Goal: Task Accomplishment & Management: Use online tool/utility

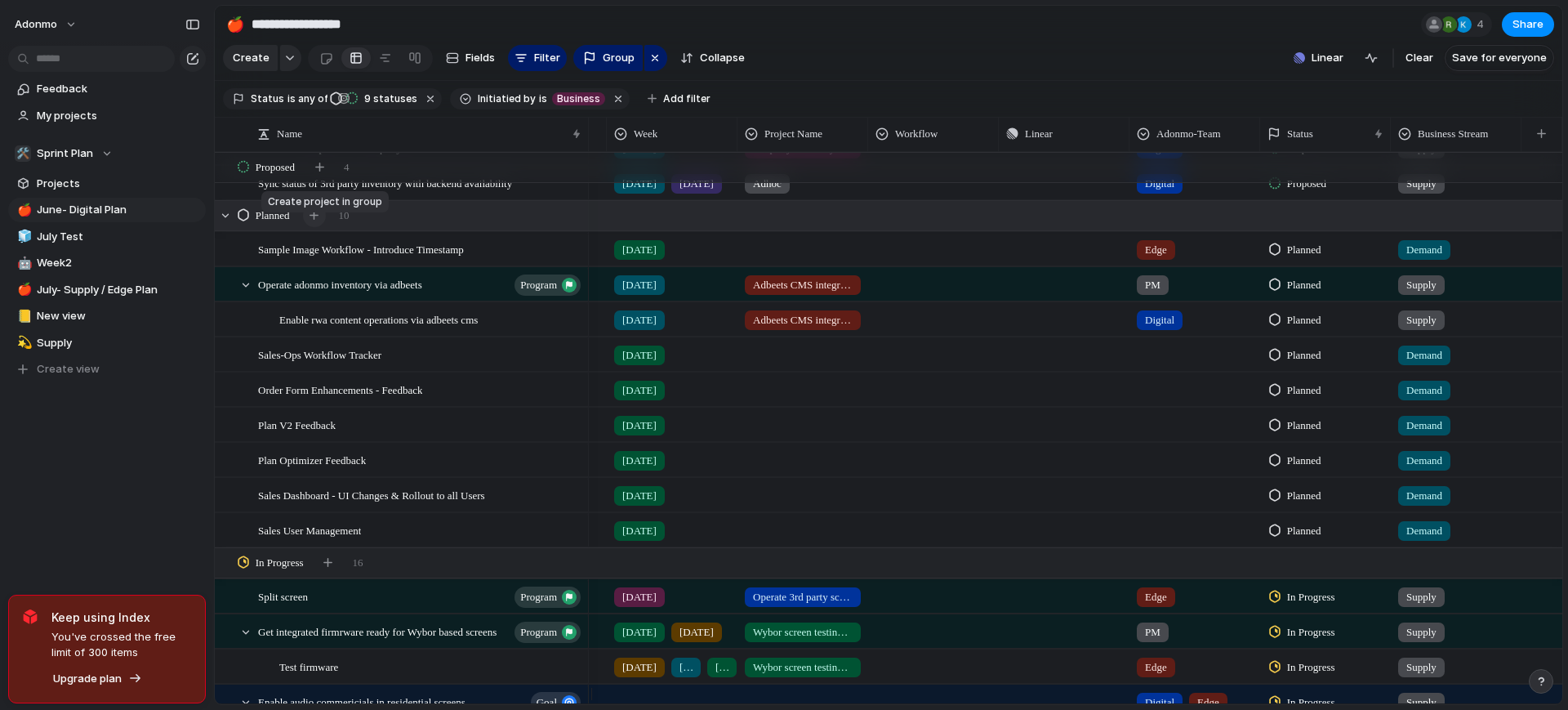
click at [315, 220] on div "button" at bounding box center [314, 215] width 9 height 9
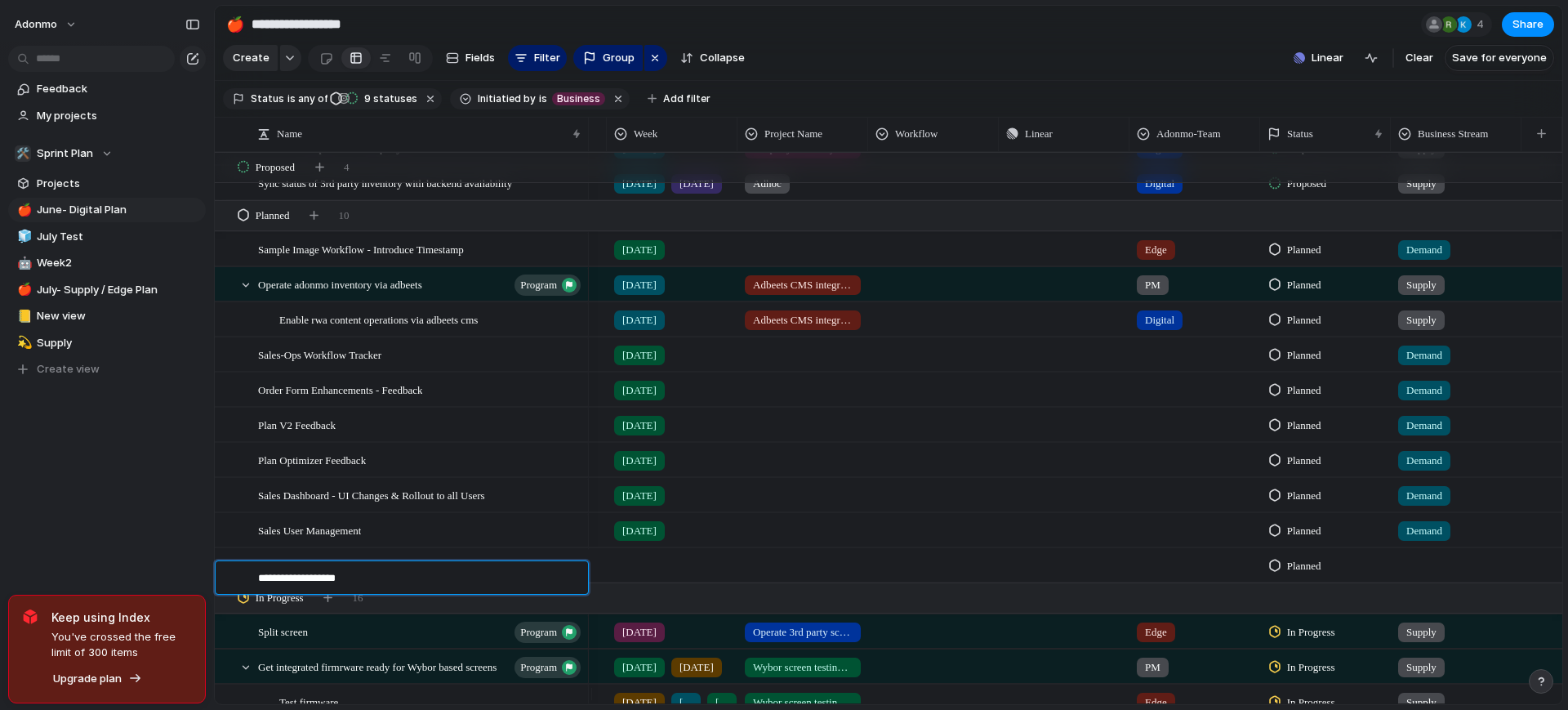
type textarea "**********"
click at [319, 220] on div "button" at bounding box center [314, 215] width 9 height 9
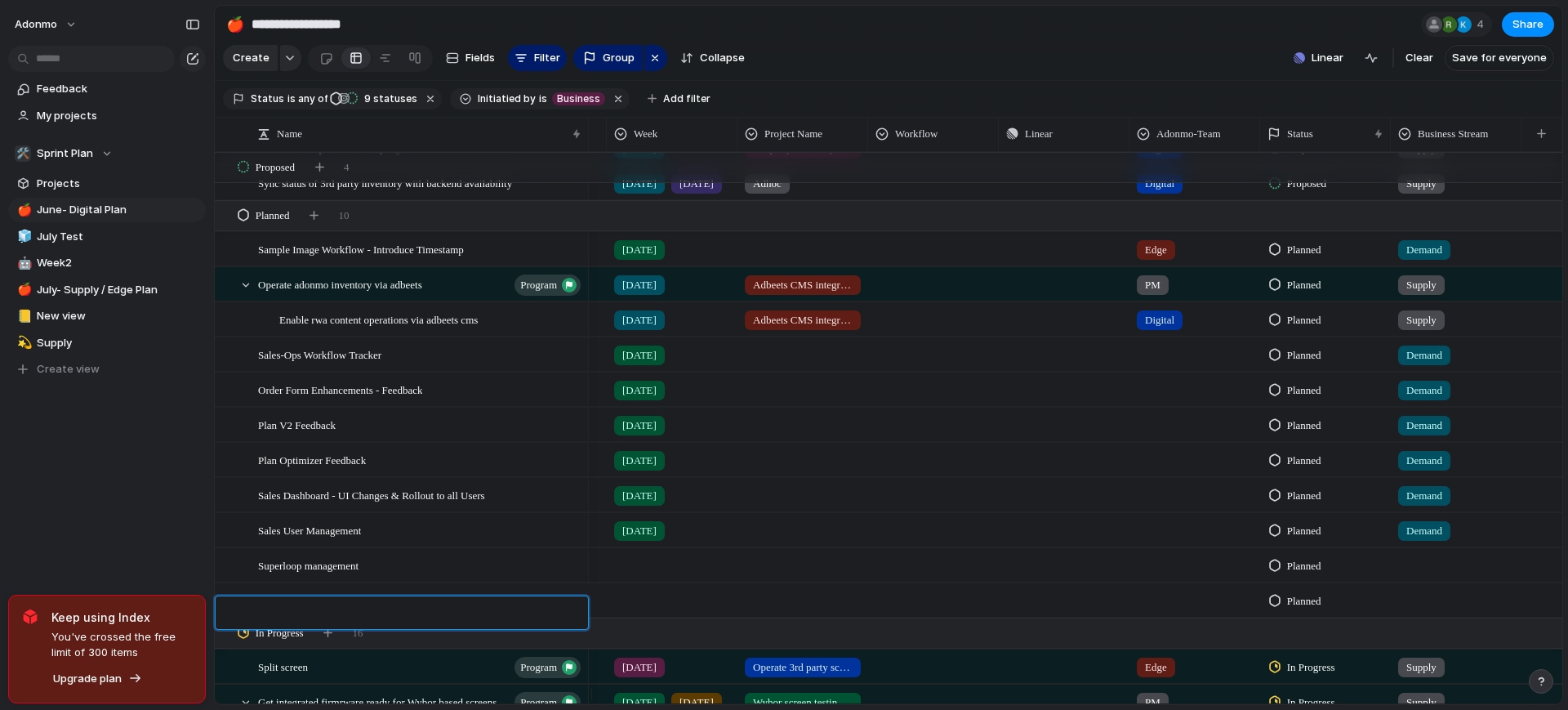
click at [306, 606] on textarea at bounding box center [417, 615] width 319 height 18
type textarea "*"
type textarea "**********"
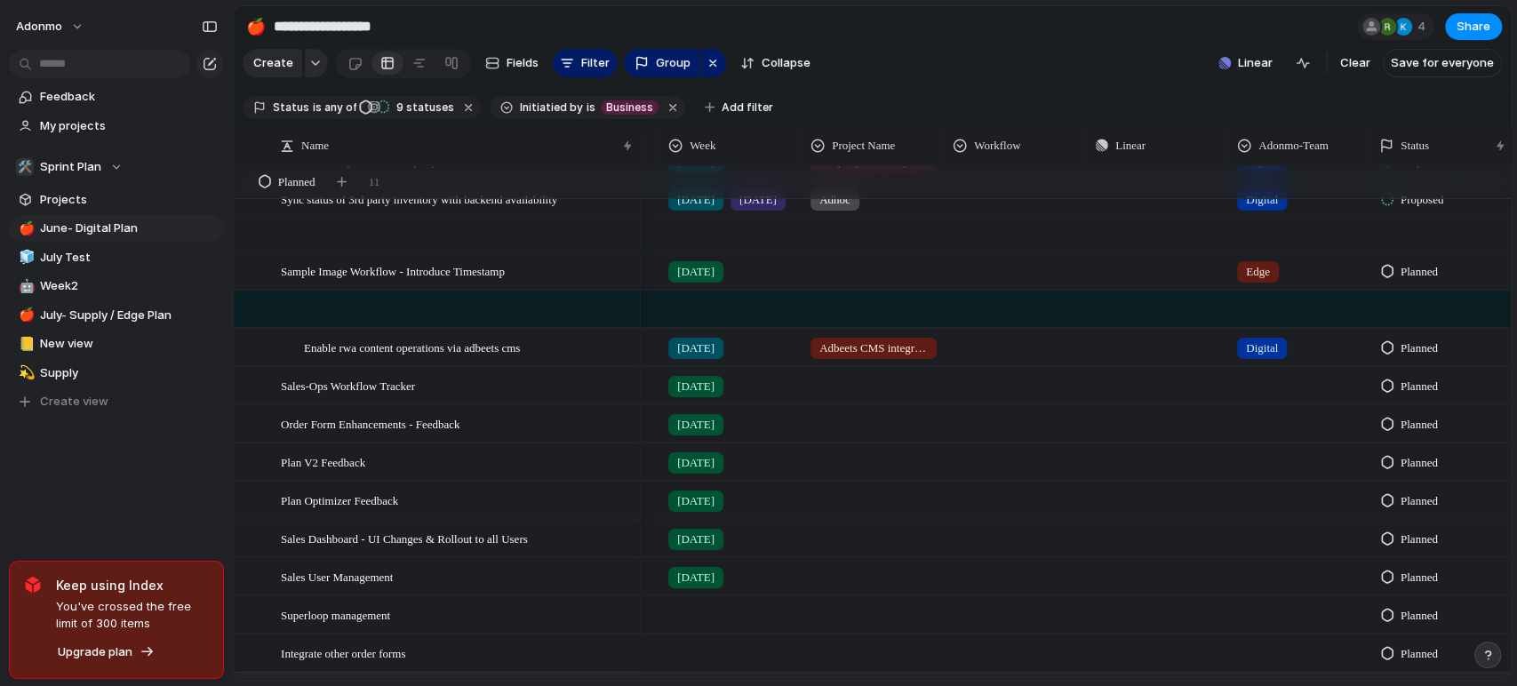
scroll to position [732, 0]
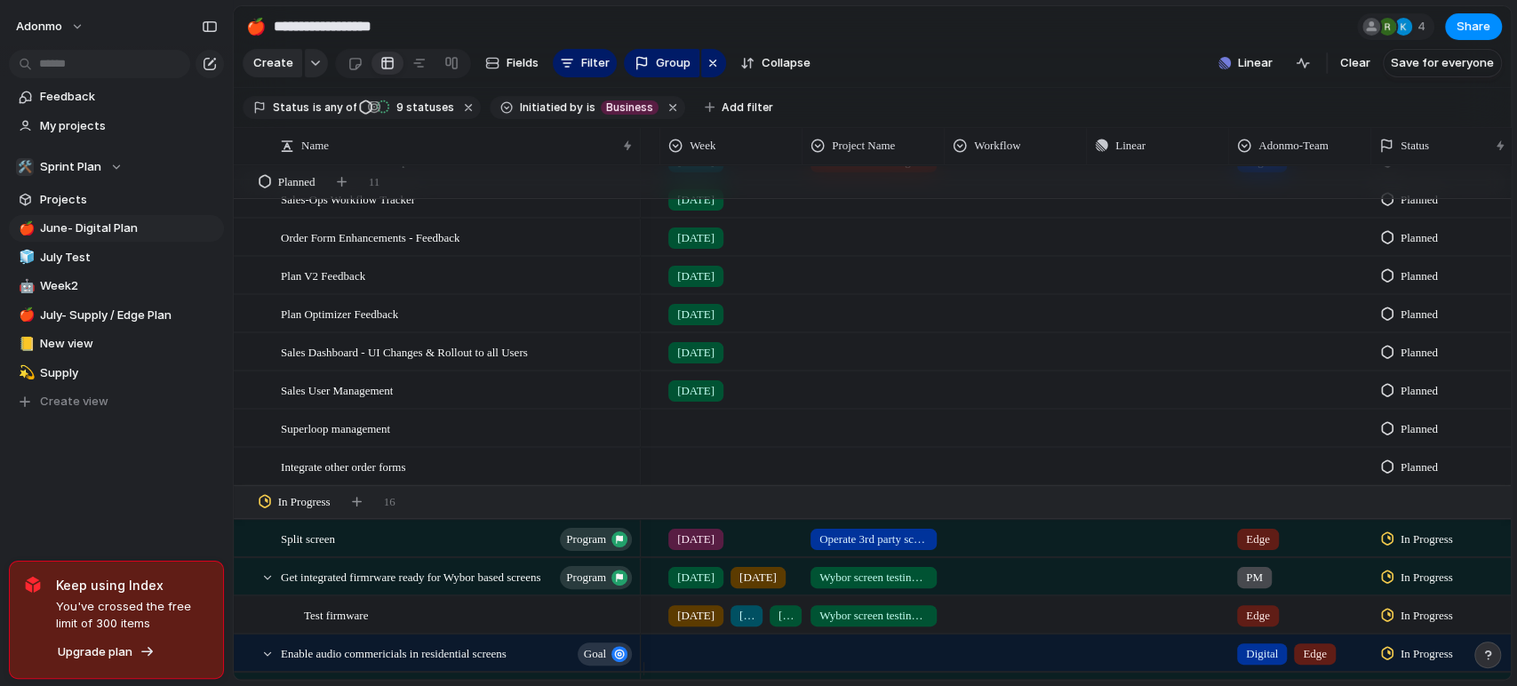
drag, startPoint x: 1679, startPoint y: 1, endPoint x: 211, endPoint y: 459, distance: 1538.2
click at [211, 459] on div "Feedback My projects 🛠️ Sprint Plan Projects 🍎 June- Digital Plan 🧊 July Test 🤖…" at bounding box center [116, 279] width 233 height 559
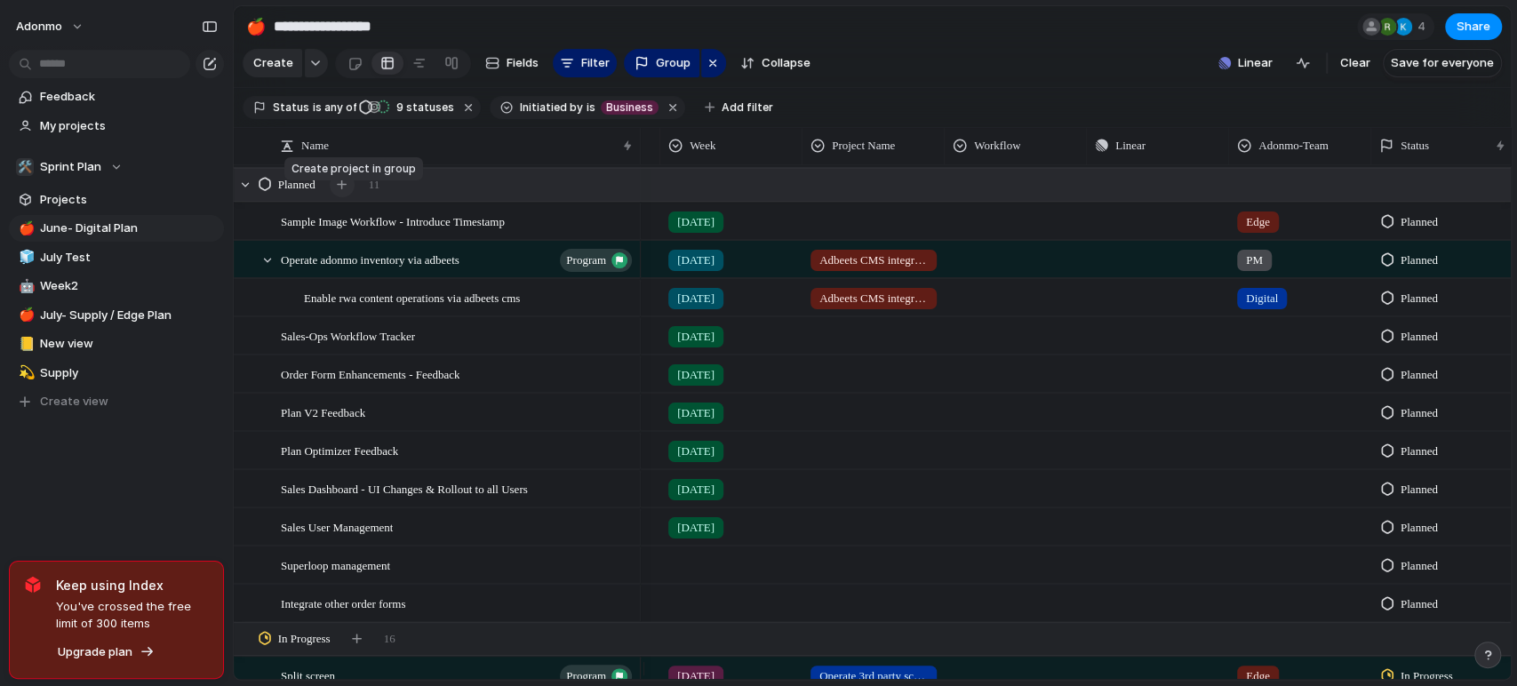
click at [348, 190] on button "button" at bounding box center [342, 184] width 25 height 25
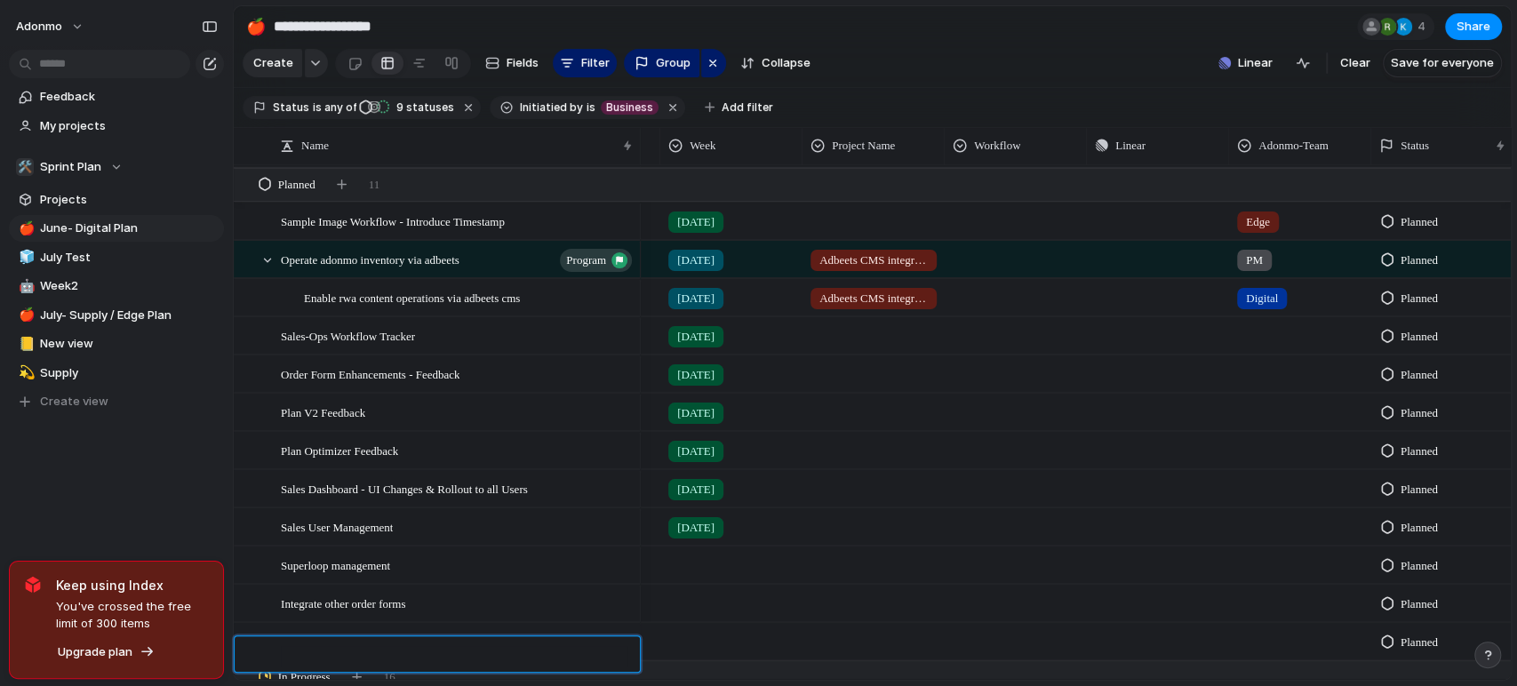
type textarea "*"
type textarea "**********"
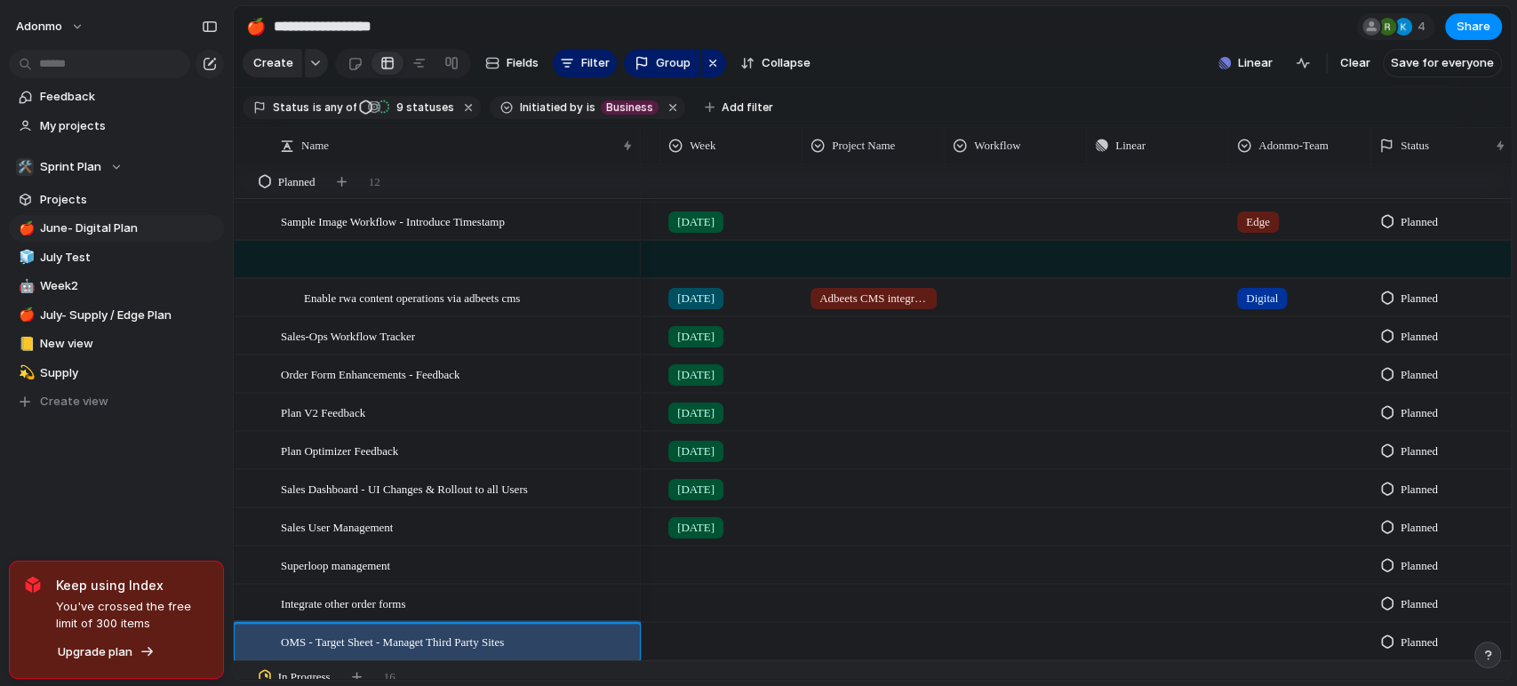
scroll to position [764, 0]
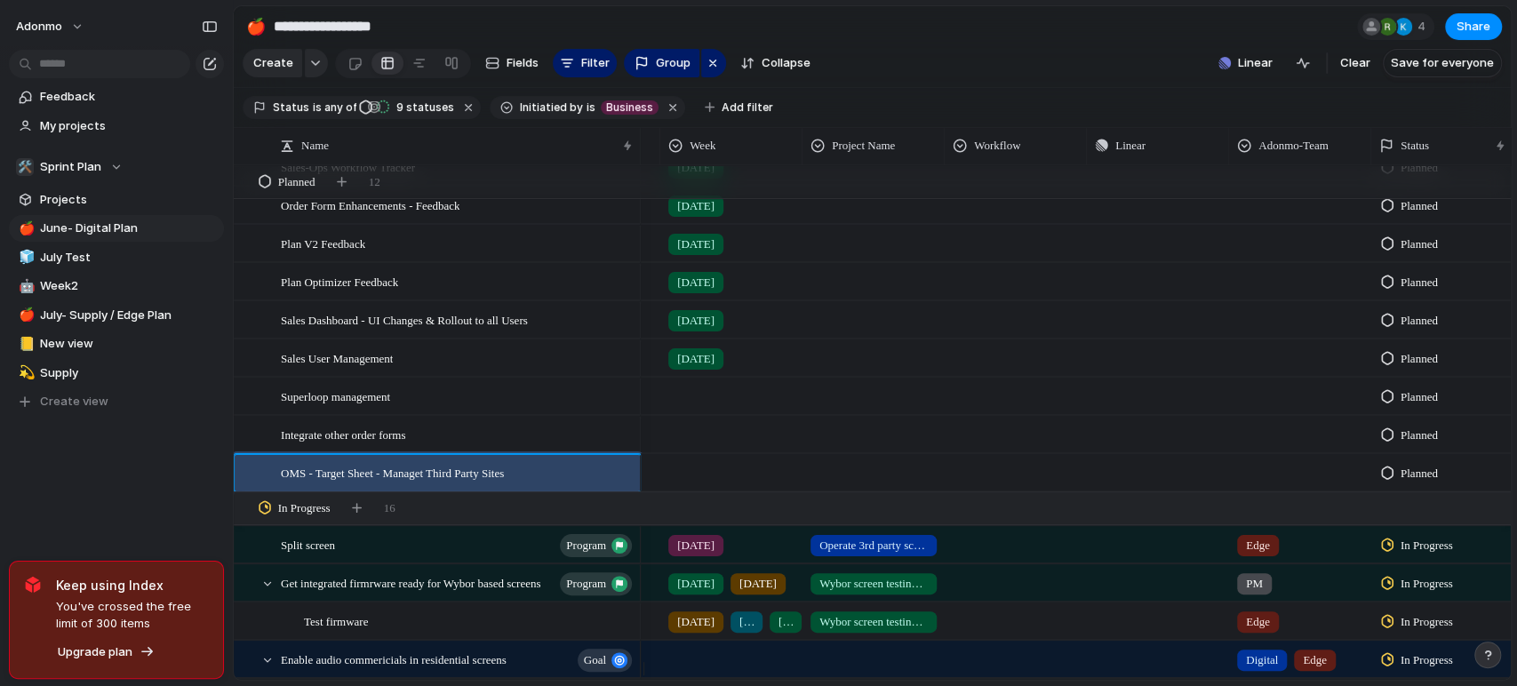
click at [690, 408] on div at bounding box center [731, 393] width 140 height 29
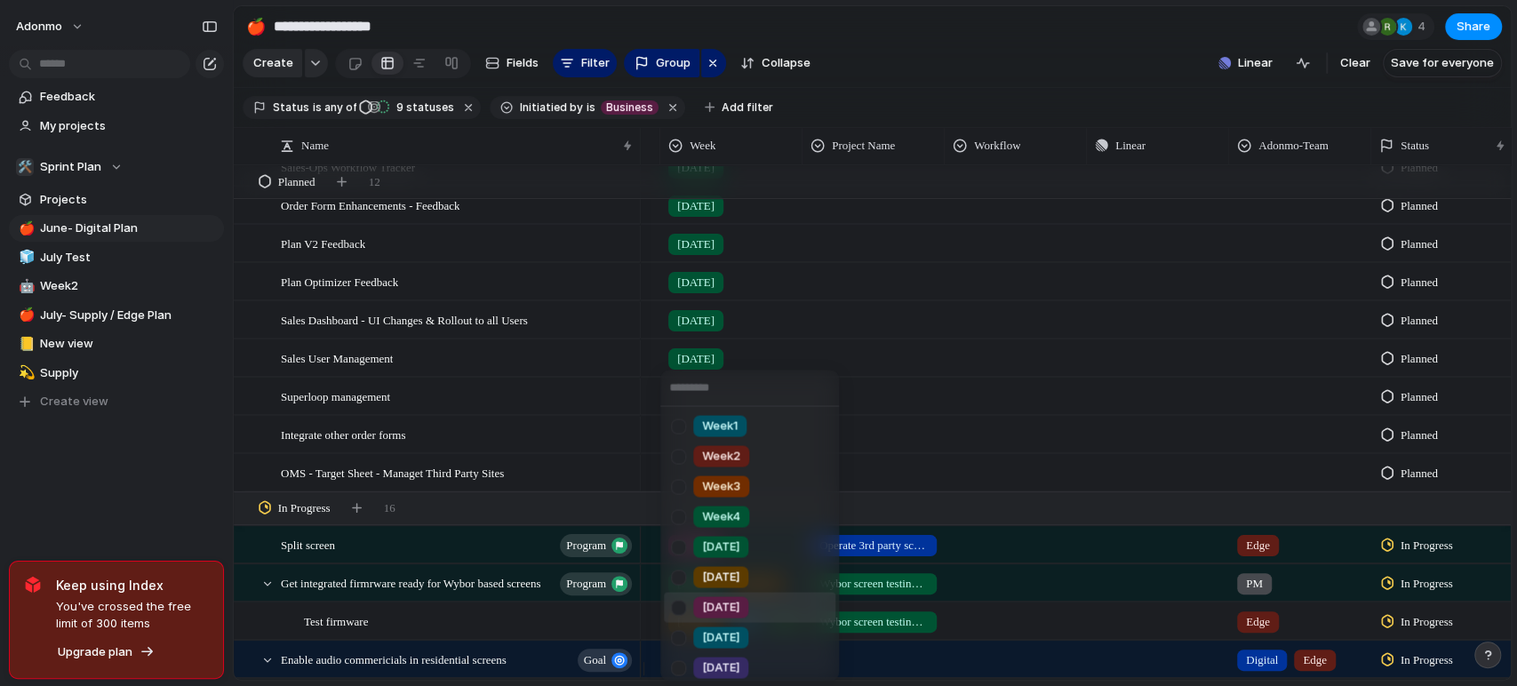
scroll to position [96, 0]
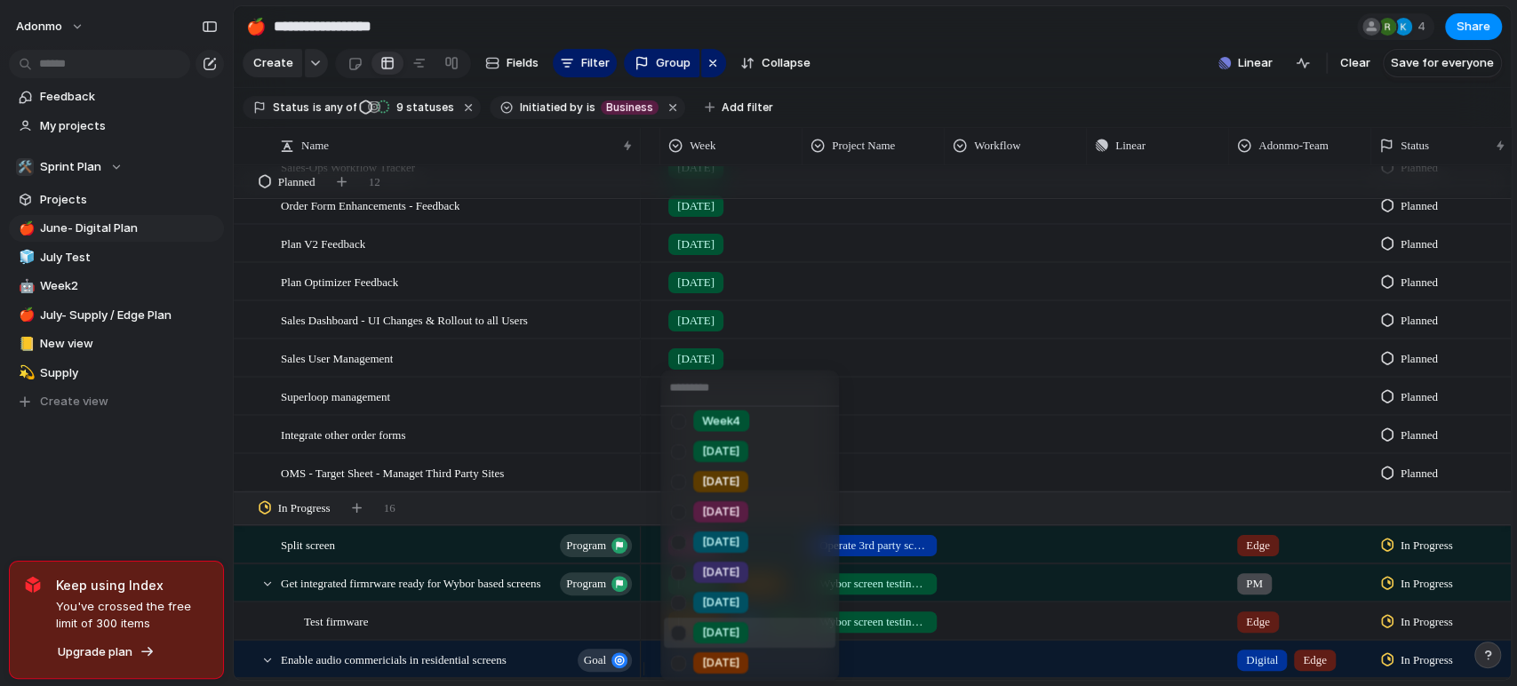
click at [739, 631] on div "[DATE]" at bounding box center [720, 631] width 55 height 21
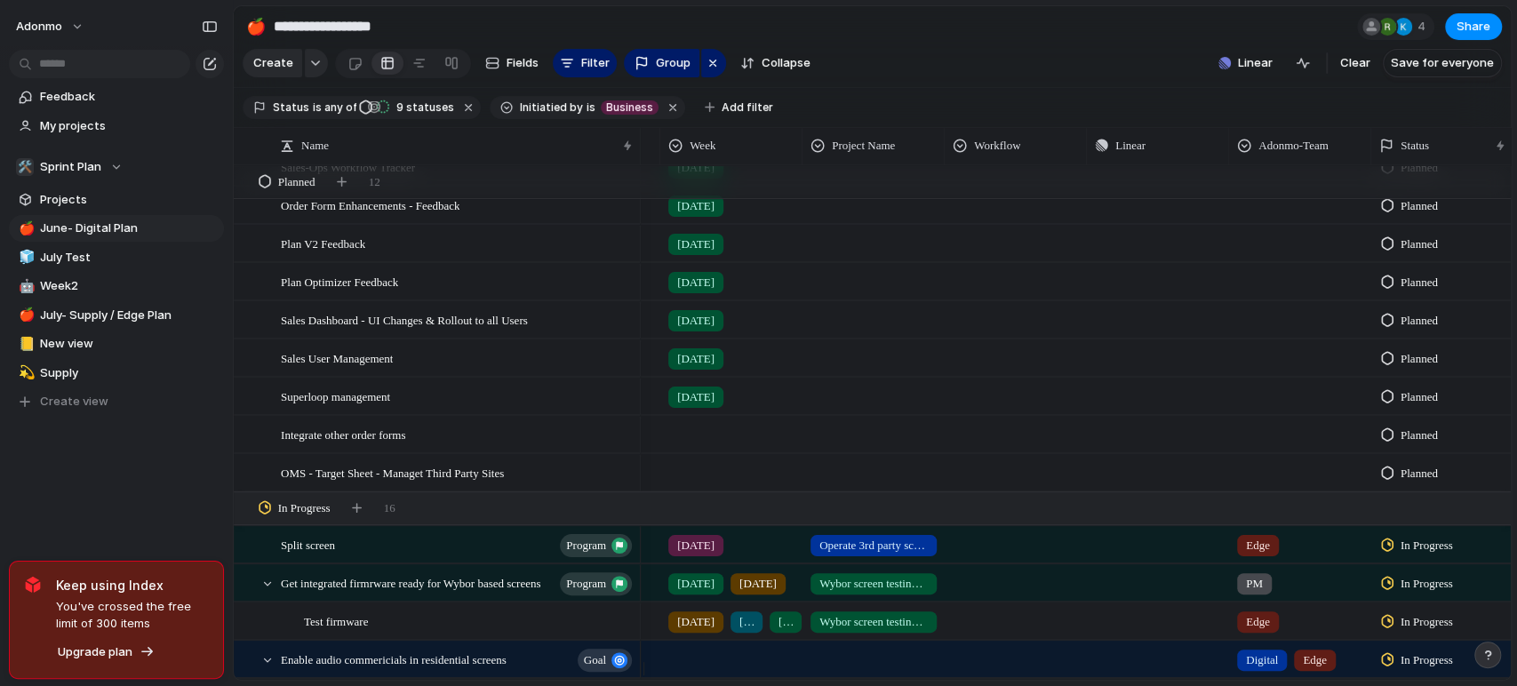
click at [715, 441] on div at bounding box center [731, 431] width 140 height 29
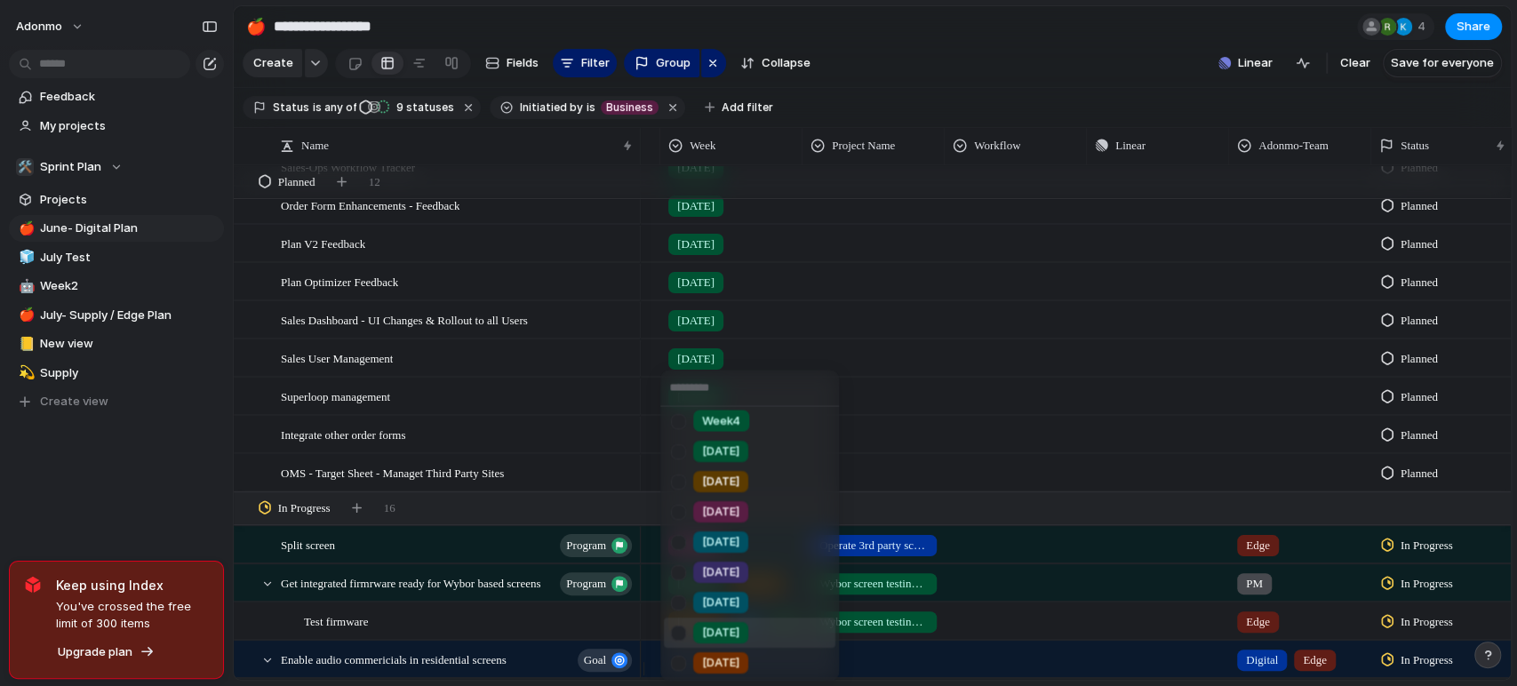
click at [726, 629] on span "[DATE]" at bounding box center [720, 633] width 37 height 18
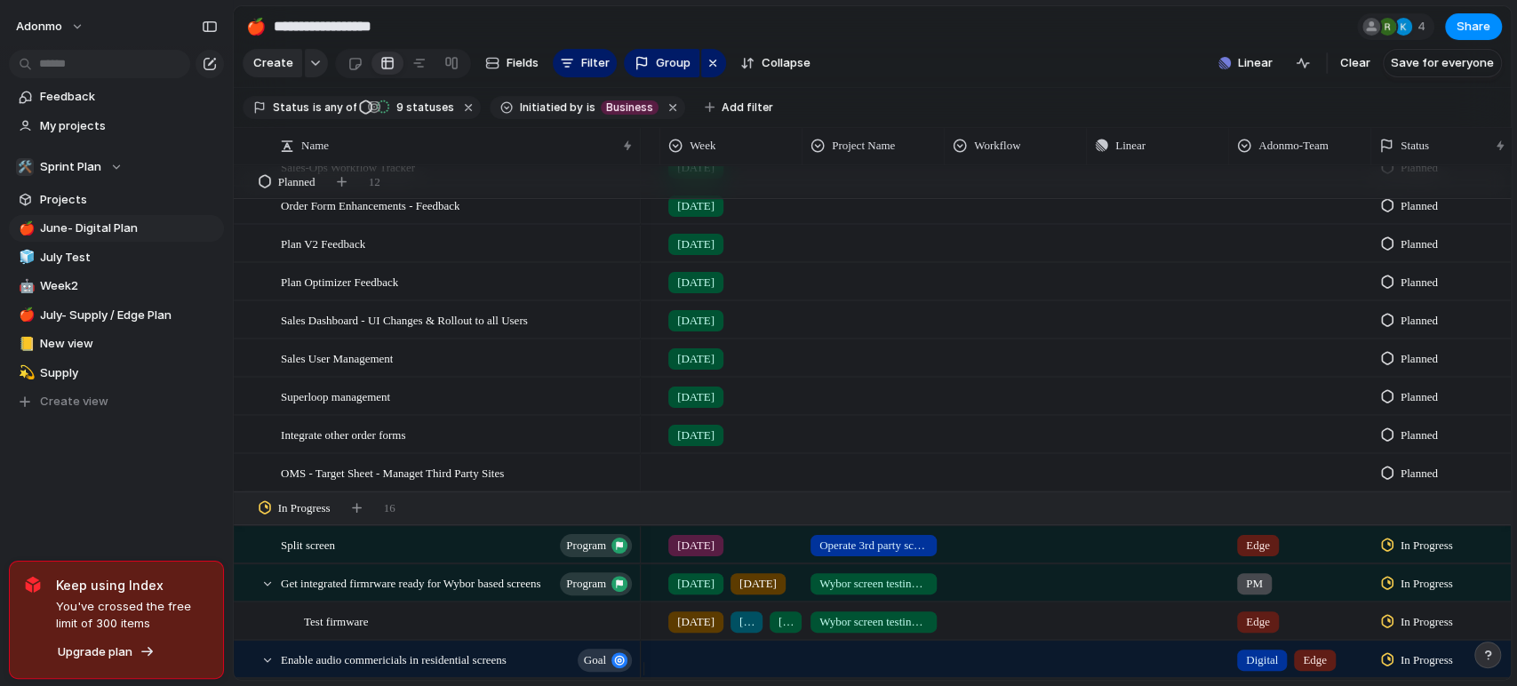
click at [696, 478] on div at bounding box center [731, 469] width 140 height 29
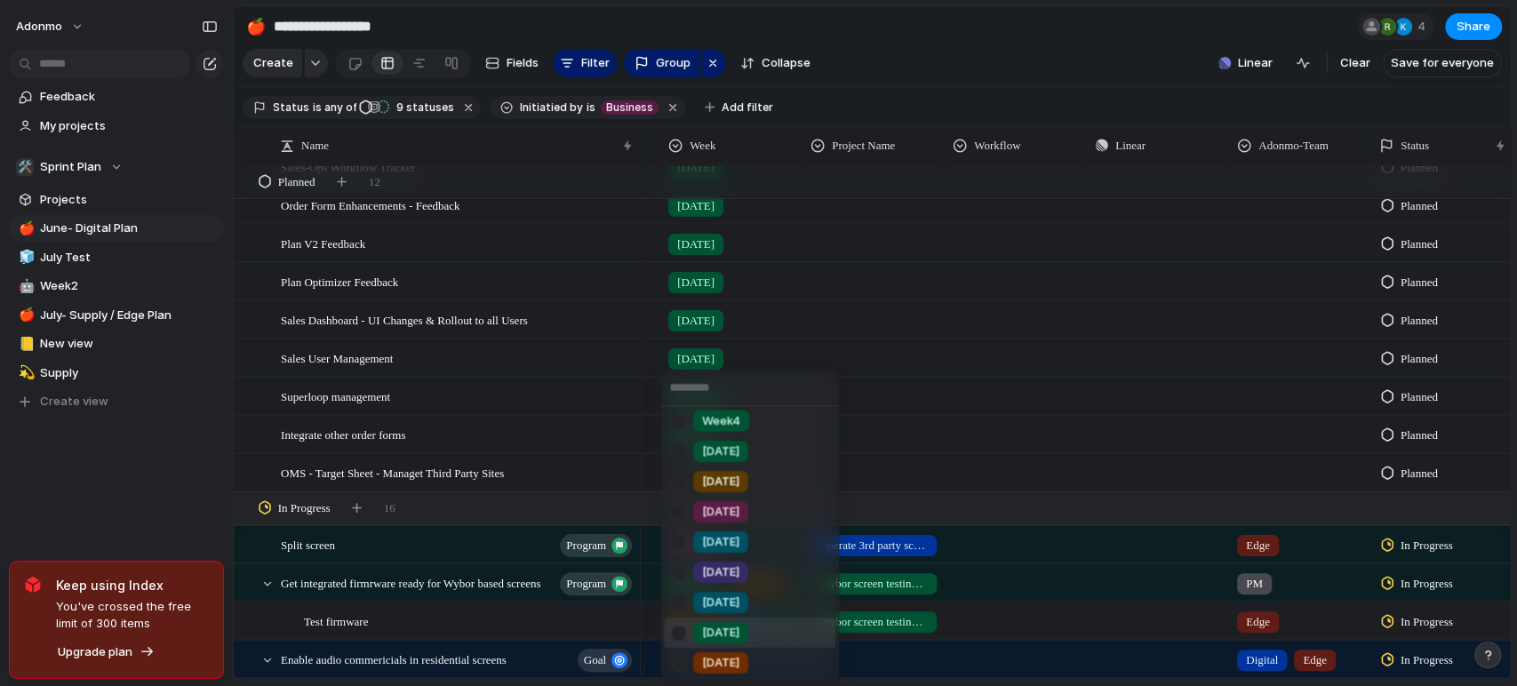
click at [730, 624] on span "[DATE]" at bounding box center [720, 633] width 37 height 18
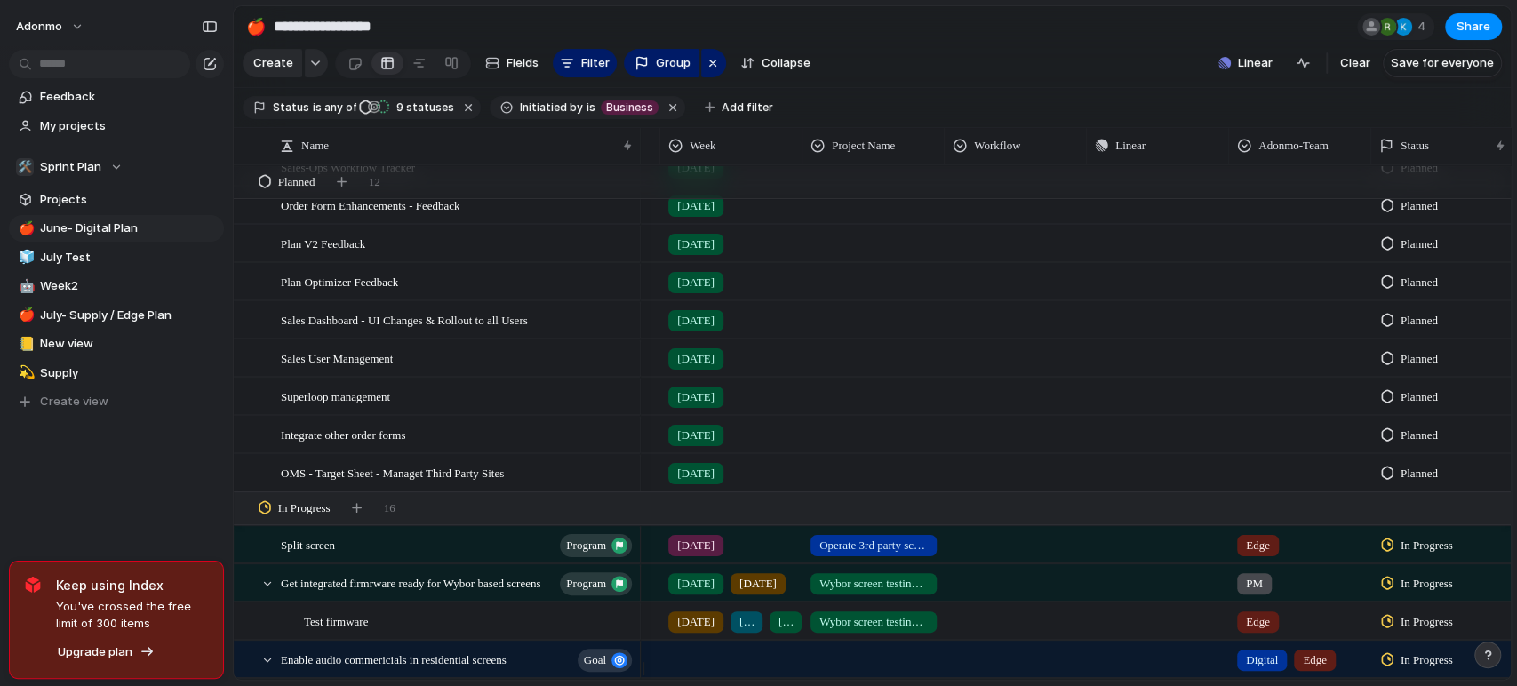
click at [192, 488] on div "Feedback My projects 🛠️ Sprint Plan Projects 🍎 June- Digital Plan 🧊 July Test 🤖…" at bounding box center [116, 279] width 233 height 559
click at [986, 59] on section "Create Fields Filter Group Zoom Collapse Linear Clear Save for everyone" at bounding box center [872, 66] width 1277 height 43
